Goal: Task Accomplishment & Management: Complete application form

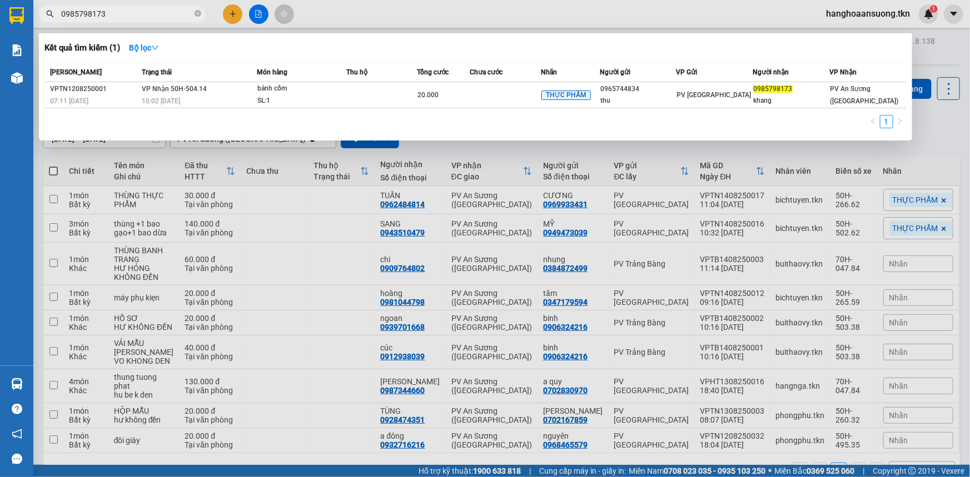
scroll to position [14, 0]
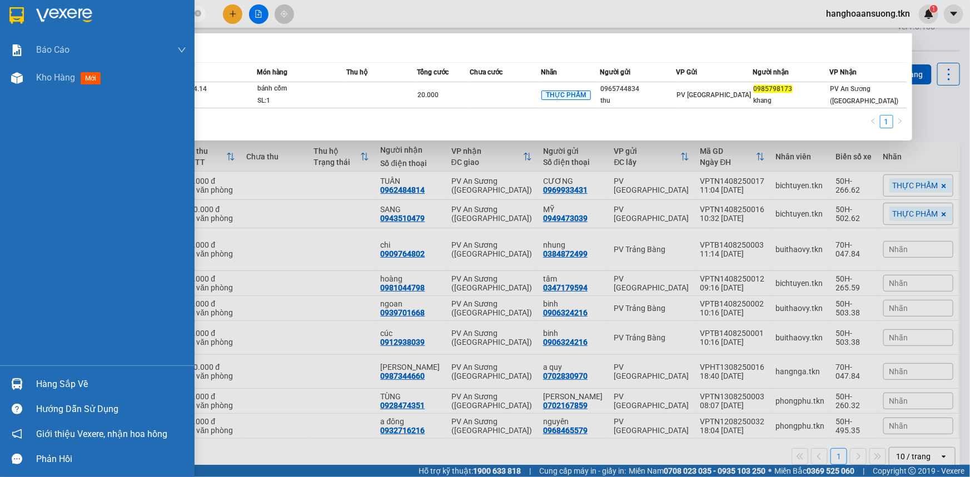
click at [14, 382] on img at bounding box center [17, 384] width 12 height 12
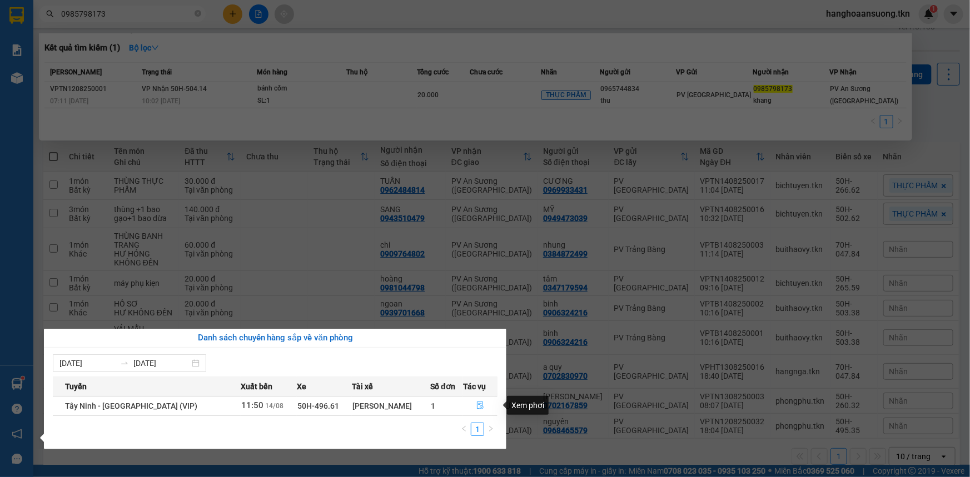
click at [480, 403] on icon "file-done" at bounding box center [480, 406] width 7 height 8
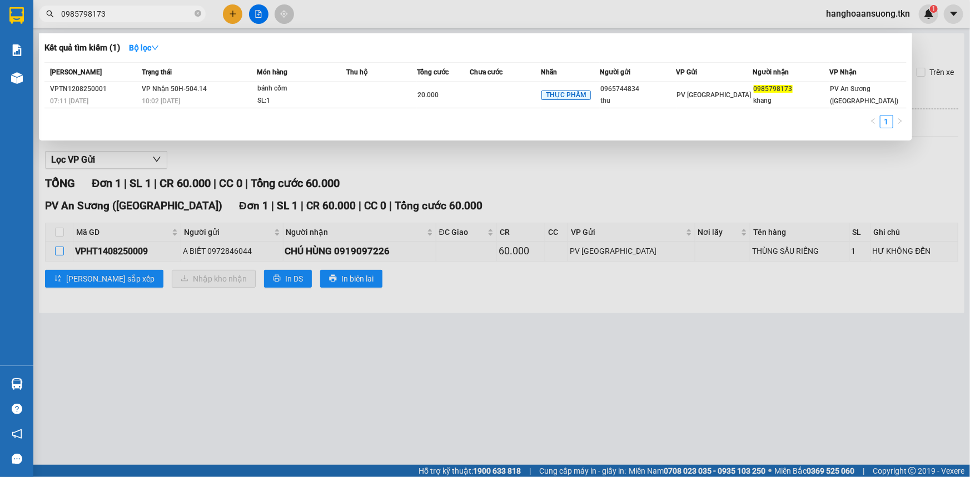
click at [57, 249] on div at bounding box center [485, 238] width 970 height 477
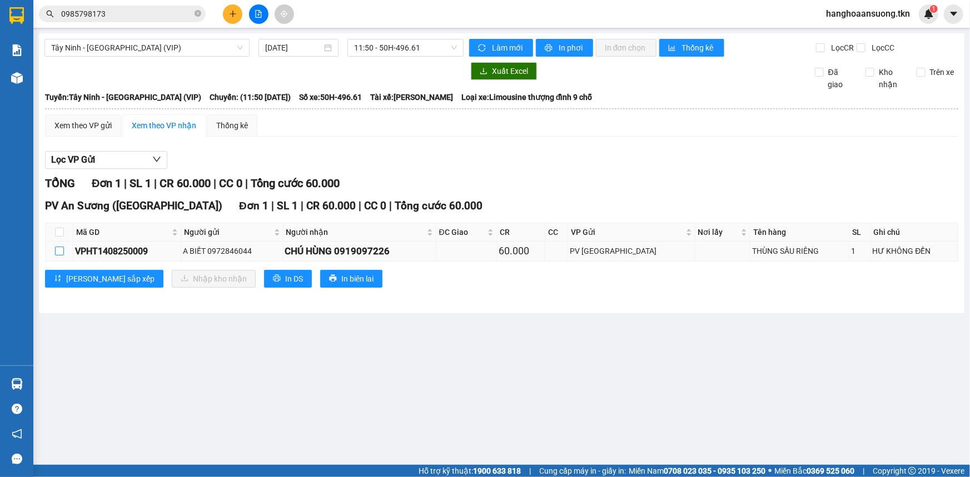
click at [57, 256] on label at bounding box center [59, 251] width 9 height 12
click at [57, 256] on input "checkbox" at bounding box center [59, 251] width 9 height 9
checkbox input "true"
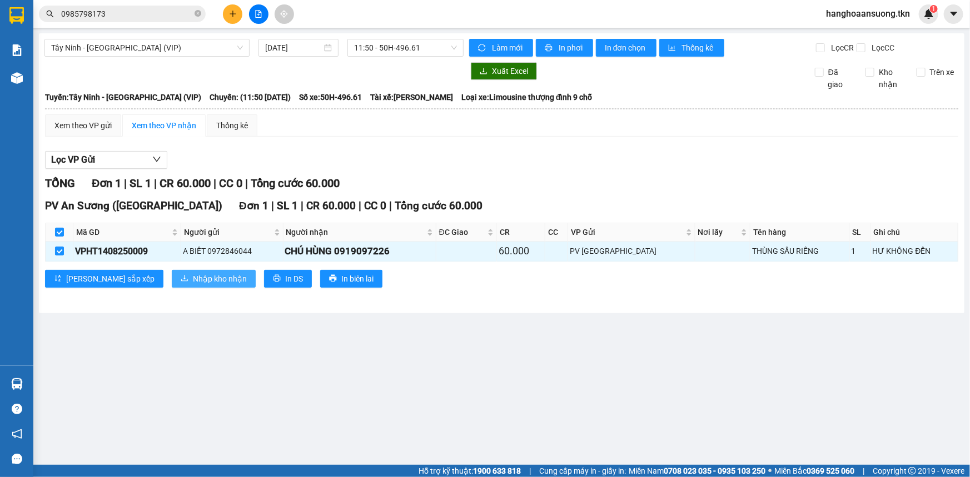
click at [193, 275] on span "Nhập kho nhận" at bounding box center [220, 279] width 54 height 12
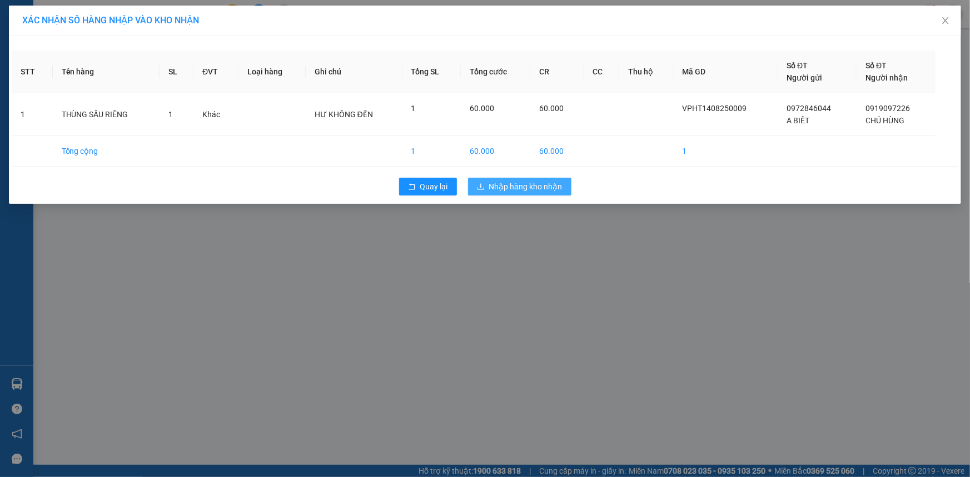
click at [492, 188] on span "Nhập hàng kho nhận" at bounding box center [525, 187] width 73 height 12
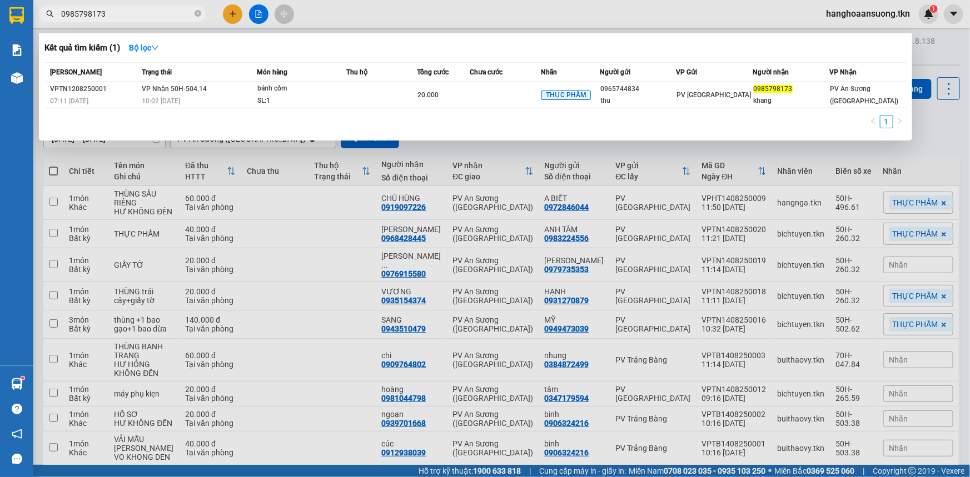
click at [168, 18] on input "0985798173" at bounding box center [126, 14] width 131 height 12
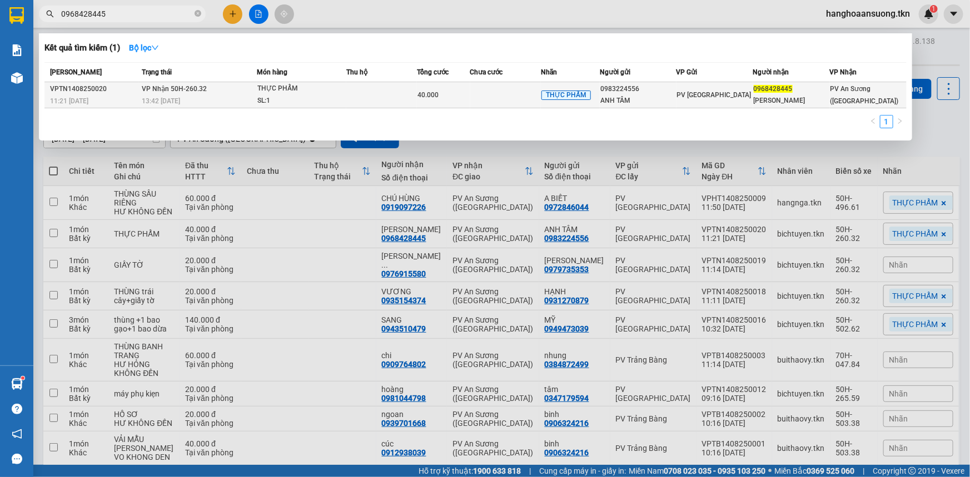
type input "0968428445"
click at [255, 101] on div "13:42 [DATE]" at bounding box center [199, 101] width 114 height 12
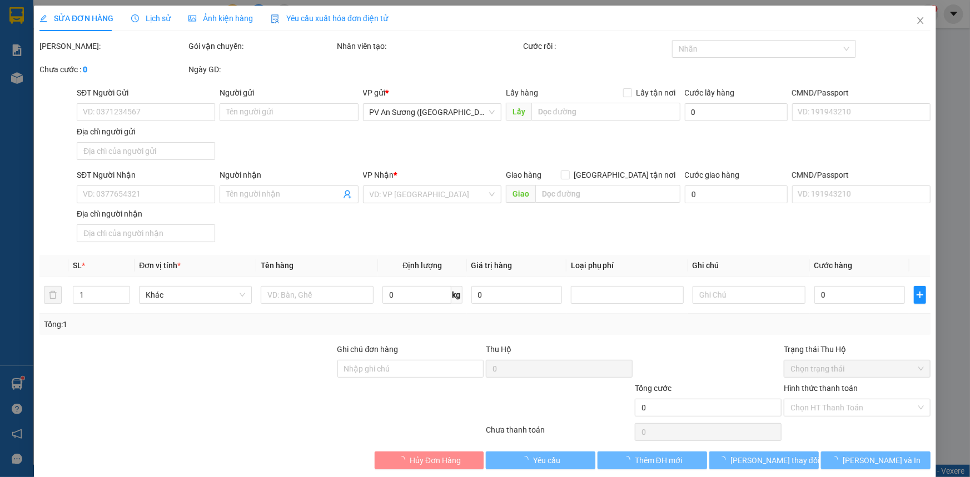
type input "0983224556"
type input "ANH TÂM"
type input "0968428445"
type input "[PERSON_NAME]"
type input "40.000"
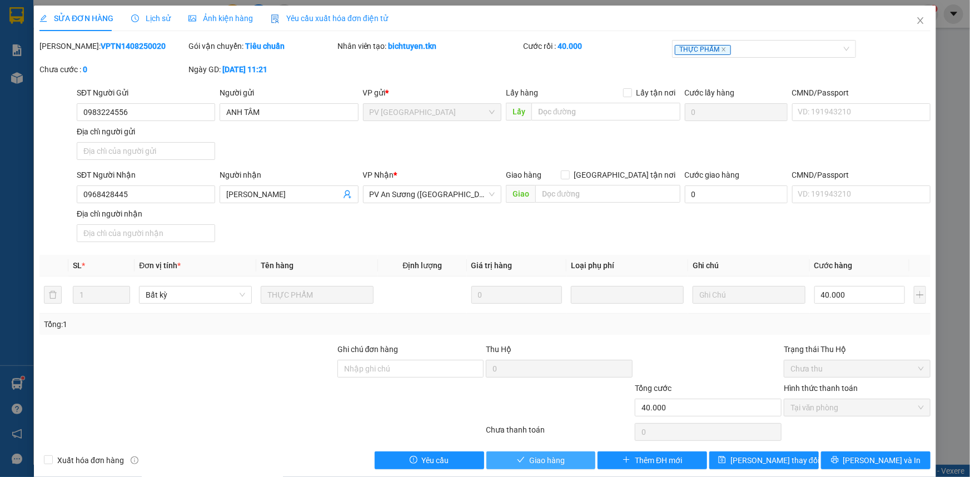
click at [560, 455] on span "Giao hàng" at bounding box center [547, 461] width 36 height 12
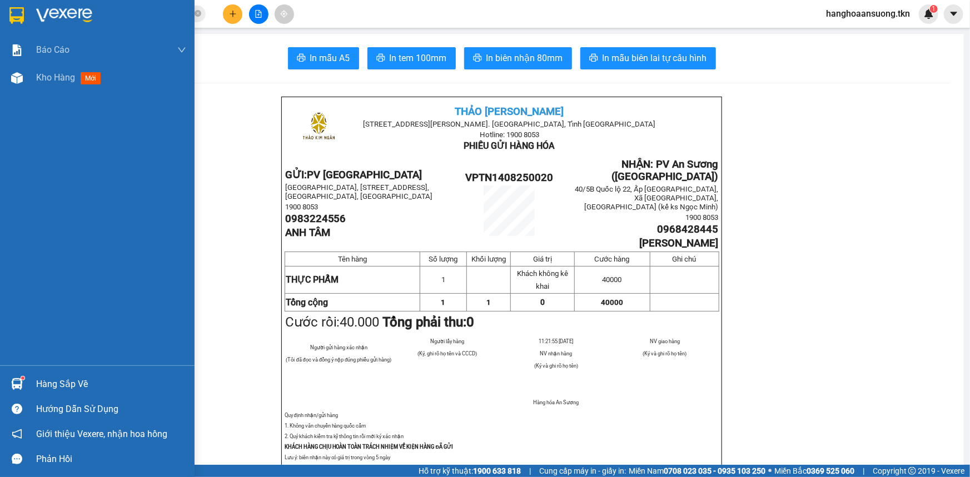
click at [32, 386] on div "Hàng sắp về" at bounding box center [97, 384] width 195 height 25
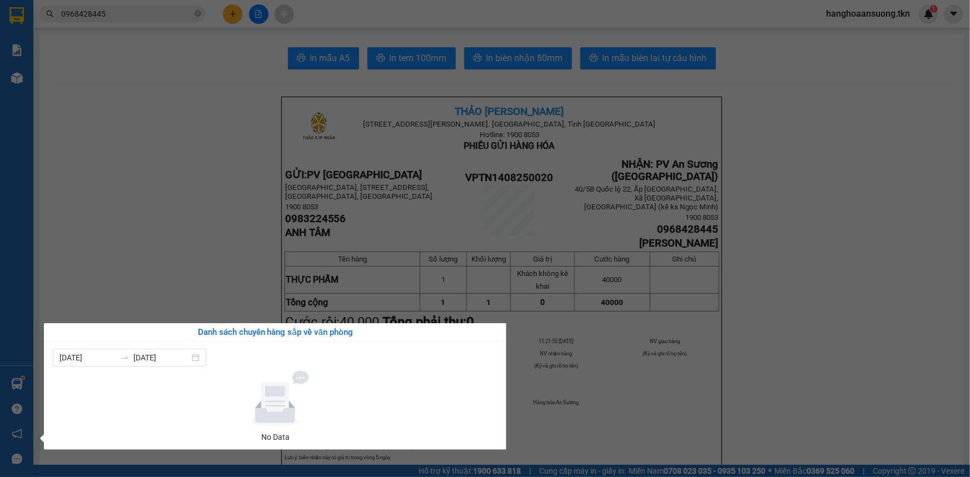
click at [836, 396] on section "Kết quả tìm kiếm ( 1 ) Bộ lọc Mã ĐH Trạng thái Món hàng Thu hộ Tổng cước Chưa c…" at bounding box center [485, 238] width 970 height 477
